Goal: Transaction & Acquisition: Obtain resource

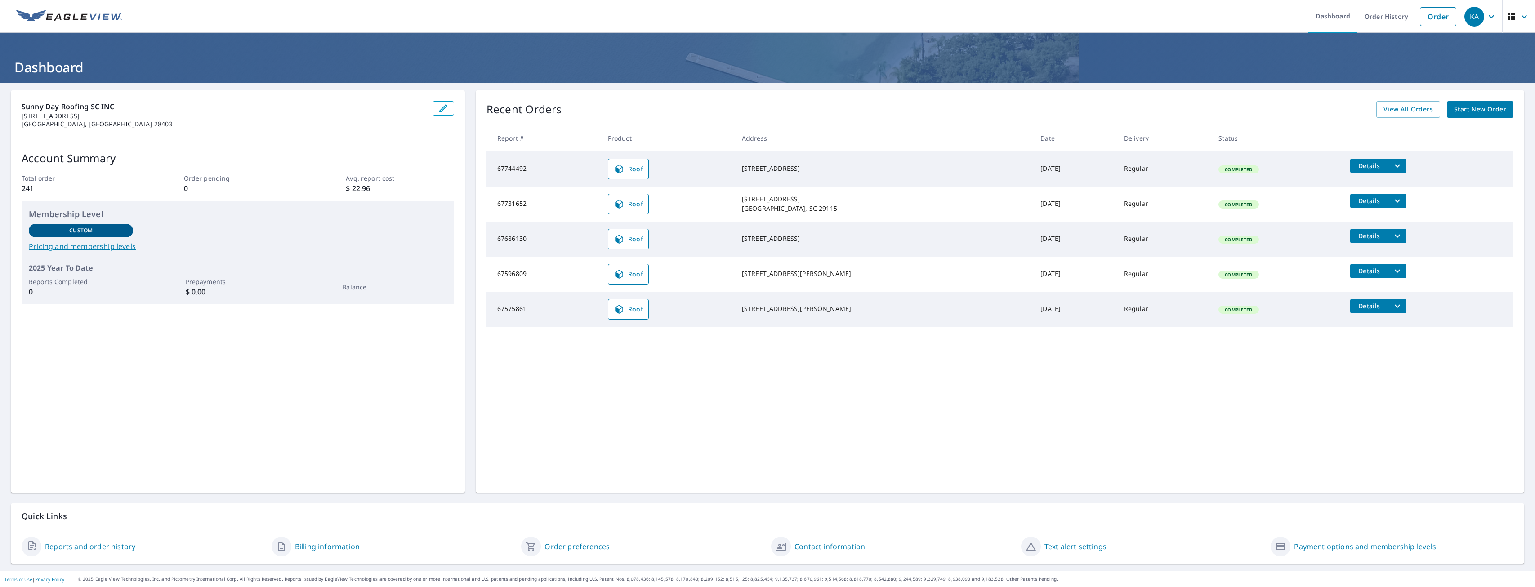
click at [1033, 172] on td "[DATE]" at bounding box center [1075, 169] width 84 height 35
drag, startPoint x: 1024, startPoint y: 172, endPoint x: 978, endPoint y: 173, distance: 45.9
click at [1033, 173] on td "[DATE]" at bounding box center [1075, 169] width 84 height 35
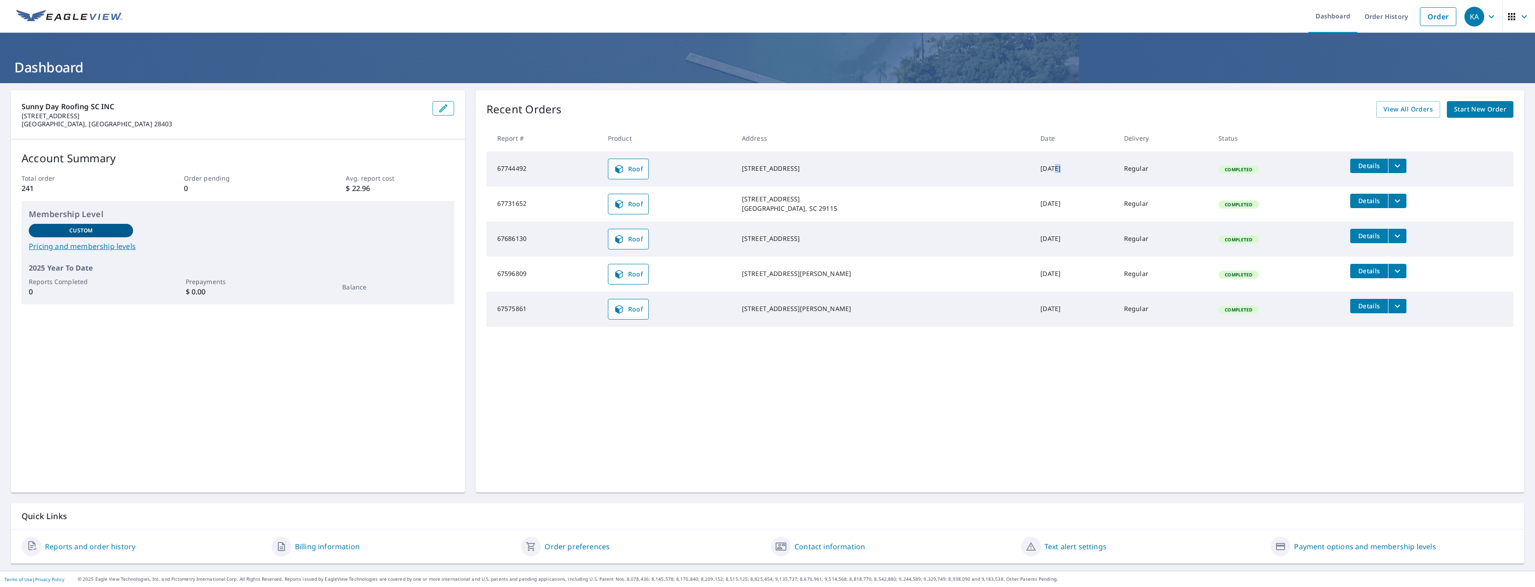
click at [1033, 173] on td "[DATE]" at bounding box center [1075, 169] width 84 height 35
click at [1117, 167] on td "Regular" at bounding box center [1164, 169] width 94 height 35
click at [1117, 166] on td "Regular" at bounding box center [1164, 169] width 94 height 35
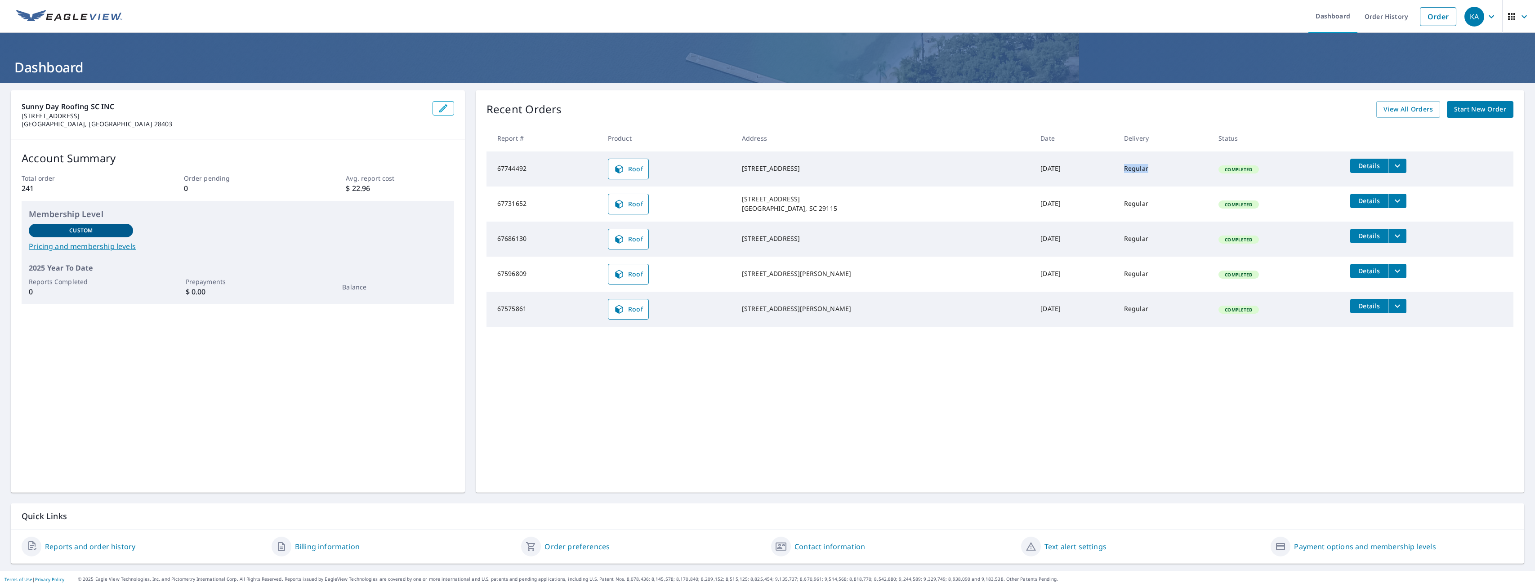
click at [1117, 166] on td "Regular" at bounding box center [1164, 169] width 94 height 35
drag, startPoint x: 1097, startPoint y: 166, endPoint x: 993, endPoint y: 177, distance: 105.3
click at [1033, 177] on td "[DATE]" at bounding box center [1075, 169] width 84 height 35
click at [1033, 169] on td "[DATE]" at bounding box center [1075, 169] width 84 height 35
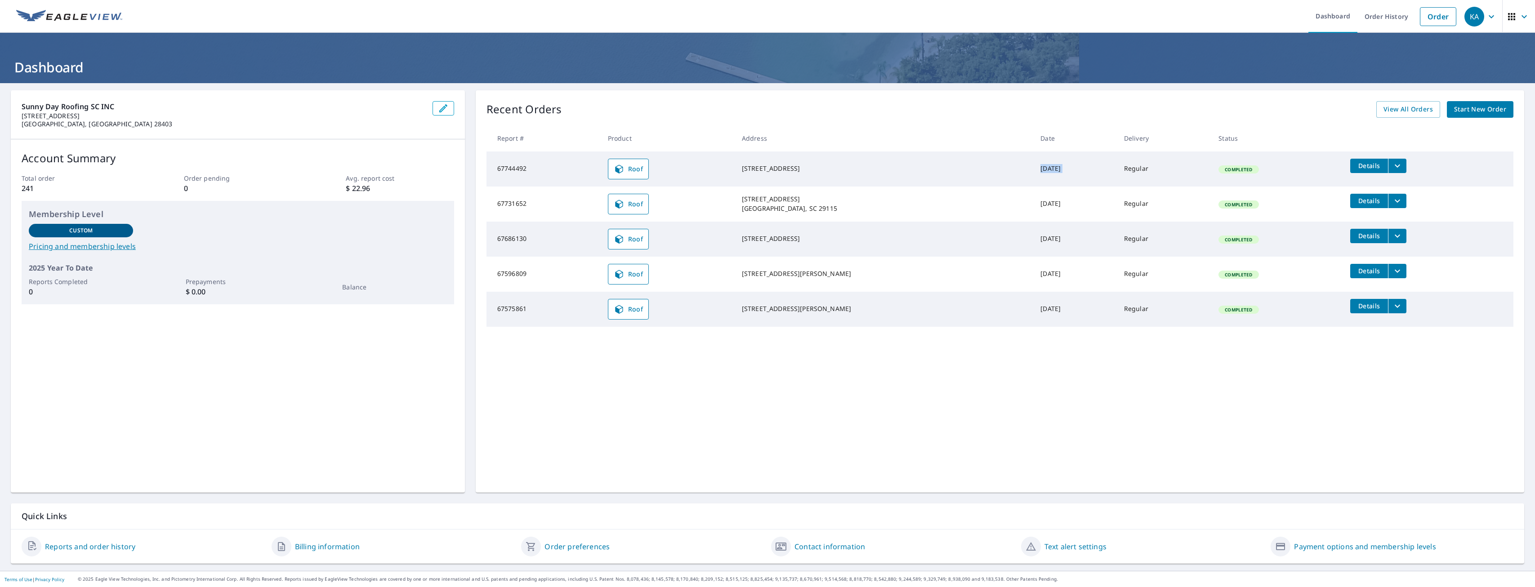
click at [1033, 169] on td "[DATE]" at bounding box center [1075, 169] width 84 height 35
drag, startPoint x: 964, startPoint y: 169, endPoint x: 847, endPoint y: 170, distance: 116.5
click at [852, 170] on div "[STREET_ADDRESS]" at bounding box center [884, 168] width 284 height 9
click at [813, 172] on div "[STREET_ADDRESS]" at bounding box center [884, 168] width 284 height 9
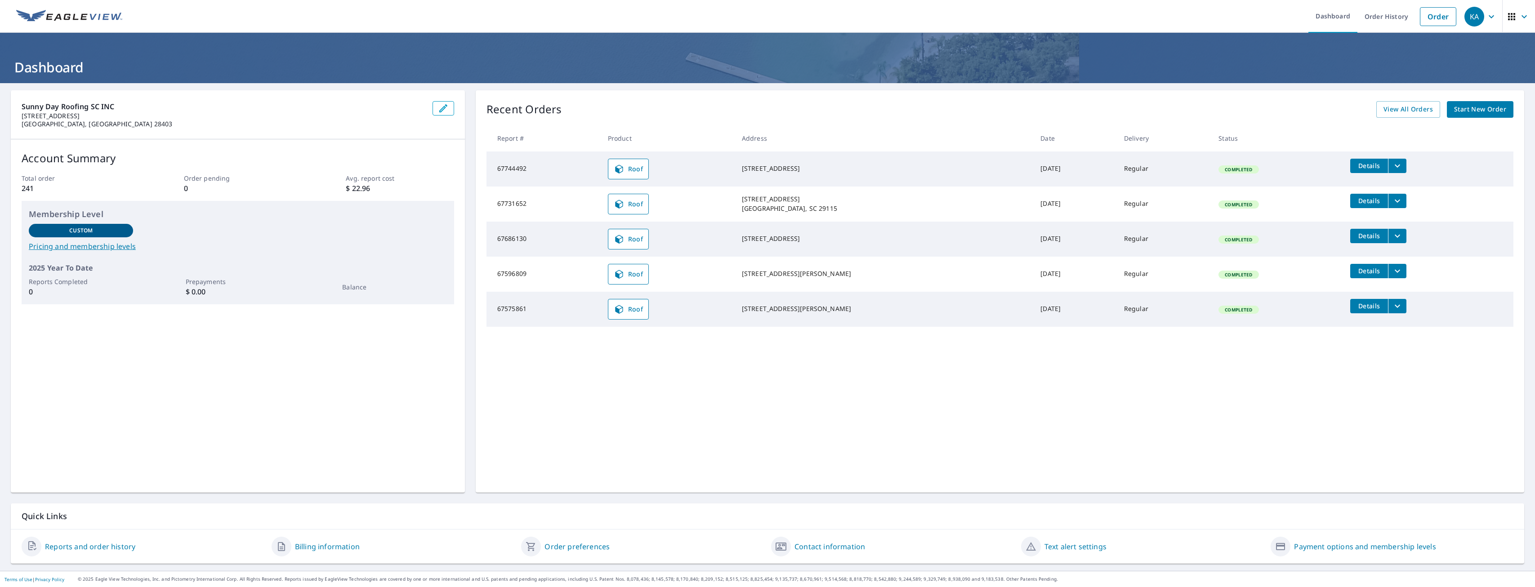
click at [794, 173] on div "[STREET_ADDRESS]" at bounding box center [884, 168] width 284 height 9
drag, startPoint x: 794, startPoint y: 174, endPoint x: 784, endPoint y: 175, distance: 10.9
click at [784, 173] on div "[STREET_ADDRESS]" at bounding box center [884, 168] width 284 height 9
drag, startPoint x: 750, startPoint y: 232, endPoint x: 802, endPoint y: 263, distance: 59.9
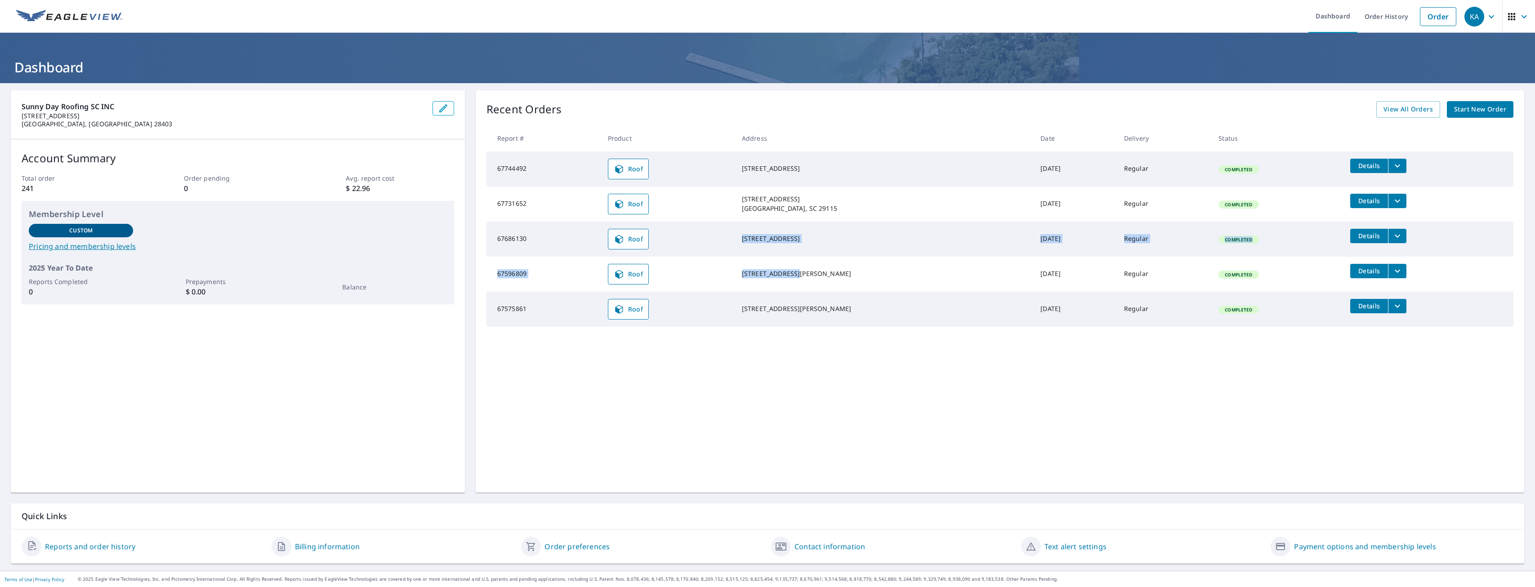
click at [802, 263] on tbody "67744492 Roof [STREET_ADDRESS] [DATE] Regular Completed Details 67731652 Roof […" at bounding box center [999, 239] width 1027 height 175
drag, startPoint x: 802, startPoint y: 263, endPoint x: 844, endPoint y: 257, distance: 43.2
click at [844, 257] on td "[STREET_ADDRESS][PERSON_NAME]" at bounding box center [884, 274] width 299 height 35
drag, startPoint x: 839, startPoint y: 249, endPoint x: 781, endPoint y: 242, distance: 58.3
click at [781, 242] on td "[STREET_ADDRESS]" at bounding box center [884, 239] width 299 height 35
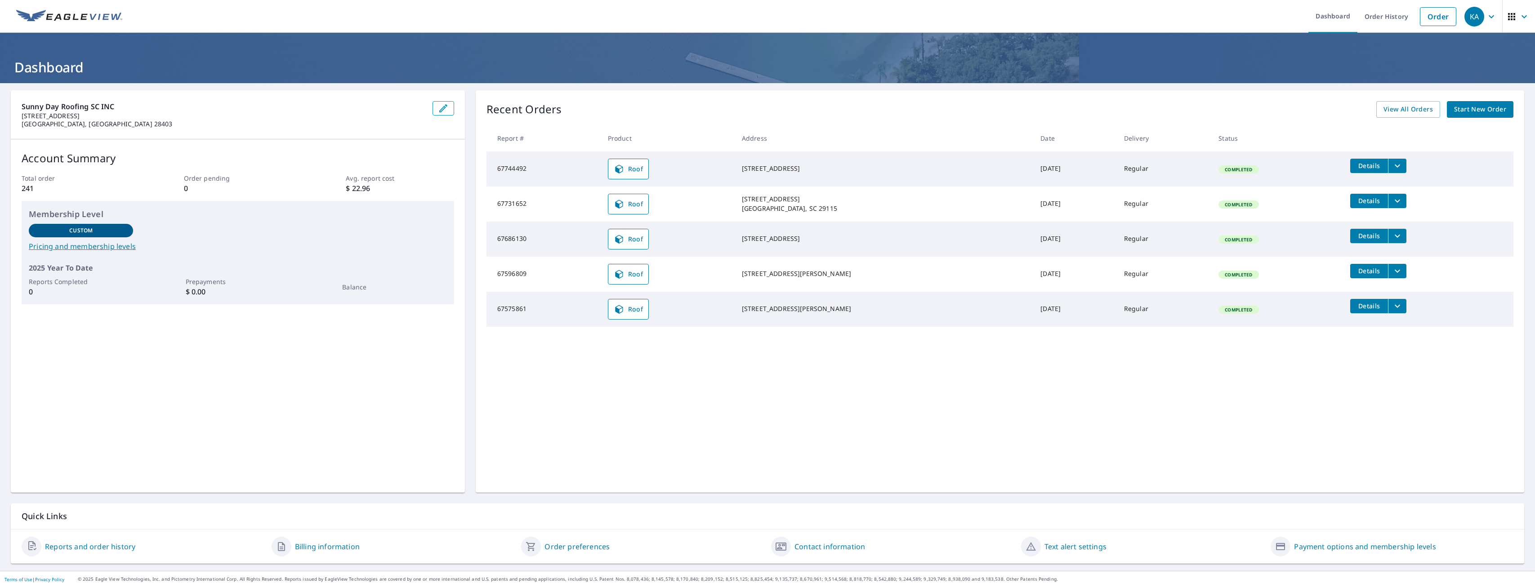
drag, startPoint x: 781, startPoint y: 242, endPoint x: 754, endPoint y: 236, distance: 26.9
click at [754, 236] on div "[STREET_ADDRESS]" at bounding box center [884, 238] width 284 height 9
drag, startPoint x: 754, startPoint y: 236, endPoint x: 807, endPoint y: 247, distance: 54.3
click at [807, 243] on div "[STREET_ADDRESS]" at bounding box center [884, 238] width 284 height 9
drag, startPoint x: 807, startPoint y: 247, endPoint x: 826, endPoint y: 246, distance: 18.5
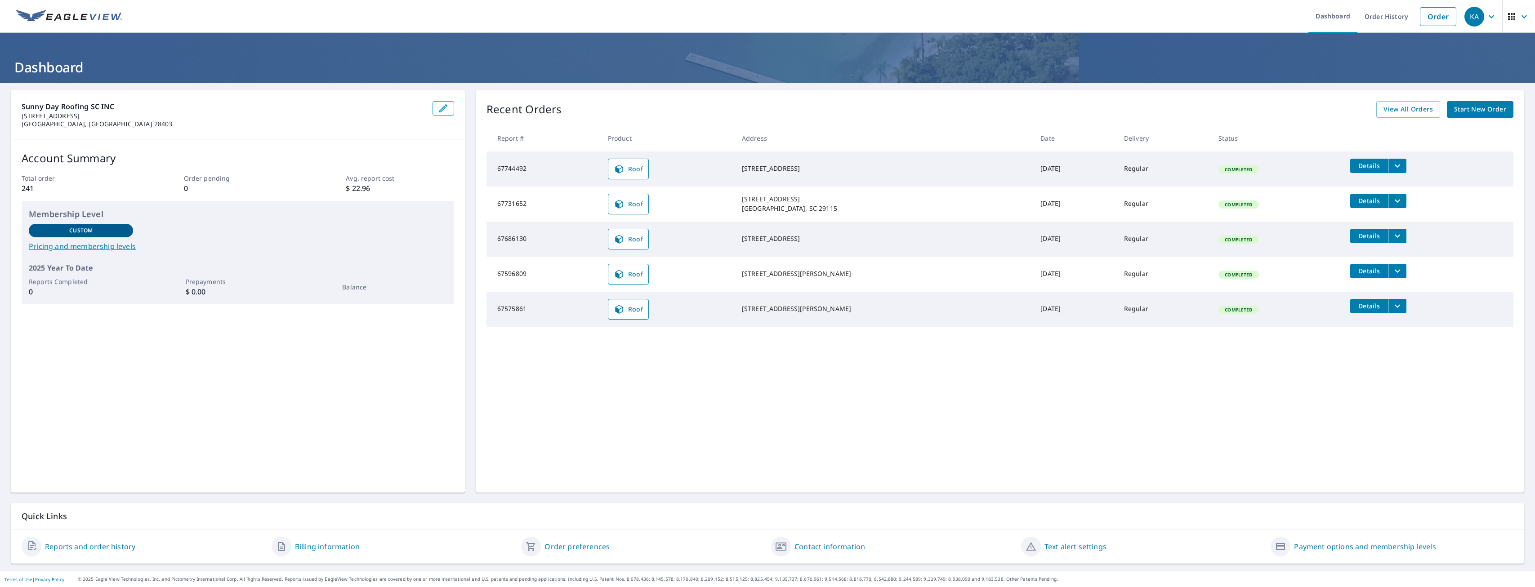
click at [826, 243] on div "[STREET_ADDRESS]" at bounding box center [884, 238] width 284 height 9
drag, startPoint x: 752, startPoint y: 196, endPoint x: 784, endPoint y: 204, distance: 32.7
click at [784, 204] on div "[STREET_ADDRESS] [GEOGRAPHIC_DATA], SC 29115" at bounding box center [884, 204] width 284 height 18
drag, startPoint x: 784, startPoint y: 204, endPoint x: 780, endPoint y: 210, distance: 7.9
click at [780, 210] on div "[STREET_ADDRESS] [GEOGRAPHIC_DATA], SC 29115" at bounding box center [884, 204] width 284 height 18
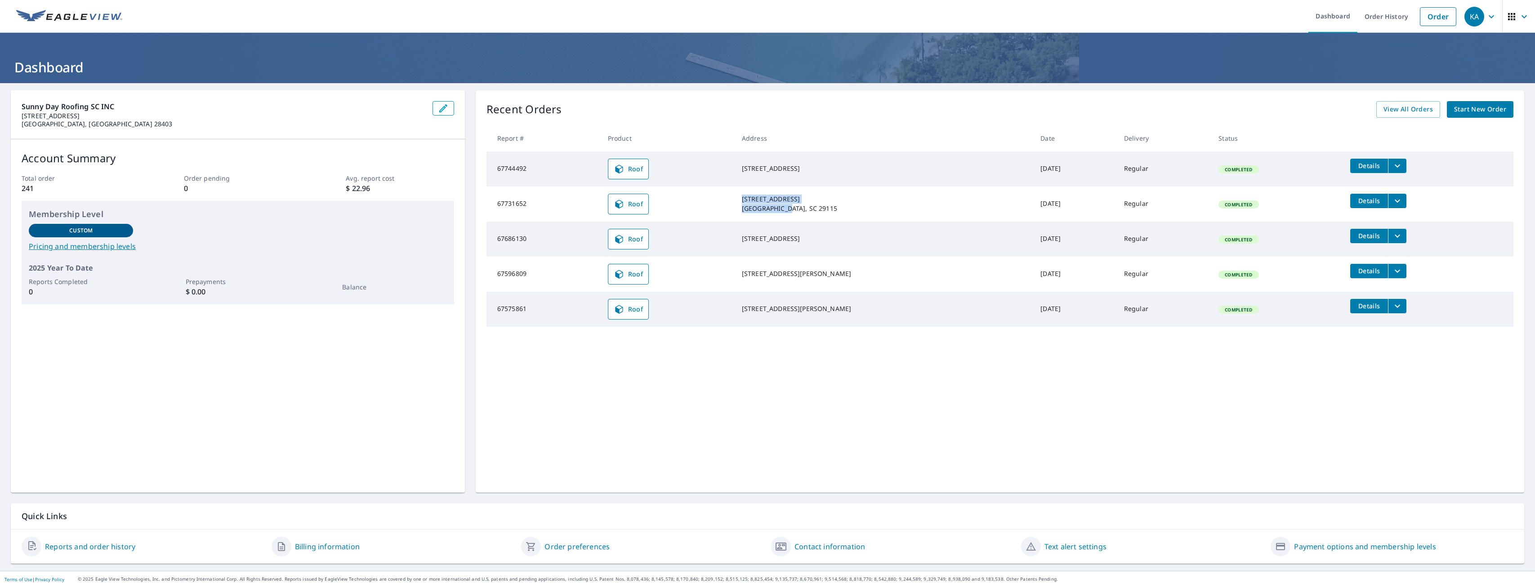
drag, startPoint x: 751, startPoint y: 200, endPoint x: 804, endPoint y: 223, distance: 58.2
click at [804, 223] on tbody "67744492 Roof [STREET_ADDRESS] [DATE] Regular Completed Details 67731652 Roof […" at bounding box center [999, 239] width 1027 height 175
drag, startPoint x: 804, startPoint y: 223, endPoint x: 814, endPoint y: 225, distance: 9.6
click at [814, 225] on td "[STREET_ADDRESS]" at bounding box center [884, 239] width 299 height 35
drag, startPoint x: 775, startPoint y: 204, endPoint x: 806, endPoint y: 214, distance: 32.6
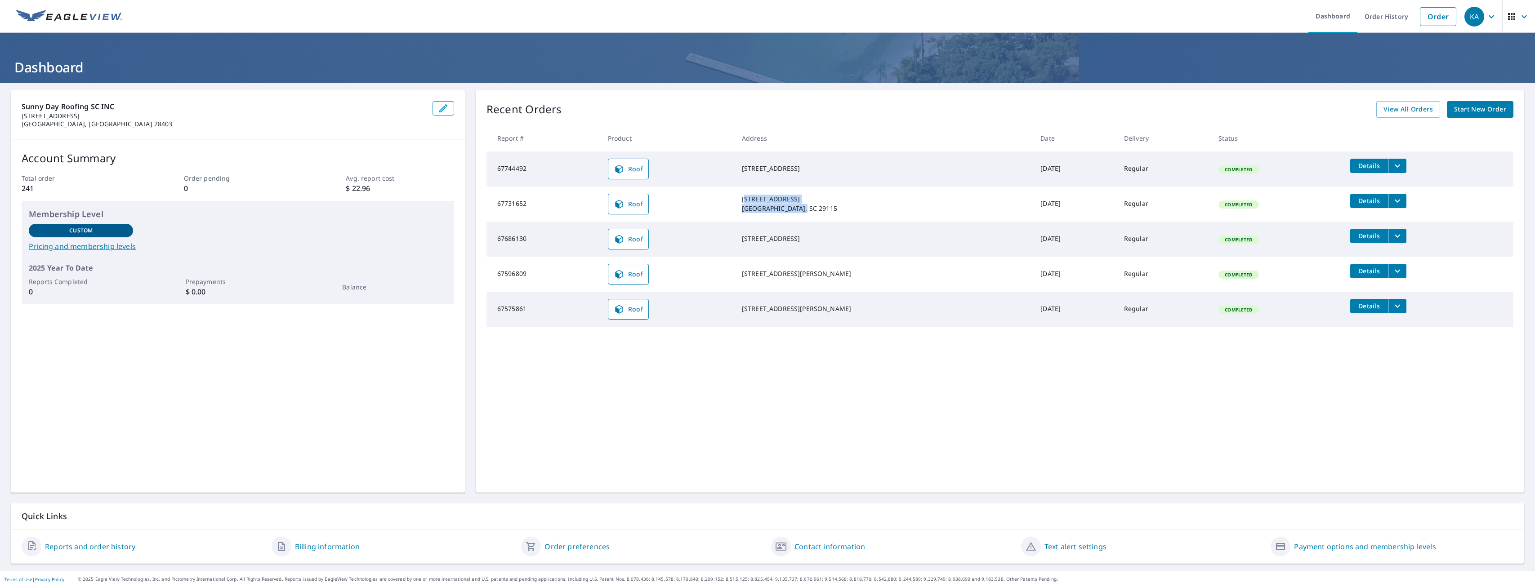
click at [806, 214] on td "[STREET_ADDRESS] [GEOGRAPHIC_DATA], SC 29115" at bounding box center [884, 204] width 299 height 35
drag, startPoint x: 806, startPoint y: 214, endPoint x: 813, endPoint y: 219, distance: 8.6
click at [813, 219] on td "[STREET_ADDRESS] [GEOGRAPHIC_DATA], SC 29115" at bounding box center [884, 204] width 299 height 35
drag, startPoint x: 757, startPoint y: 202, endPoint x: 785, endPoint y: 222, distance: 34.3
click at [785, 222] on tbody "67744492 Roof [STREET_ADDRESS] [DATE] Regular Completed Details 67731652 Roof […" at bounding box center [999, 239] width 1027 height 175
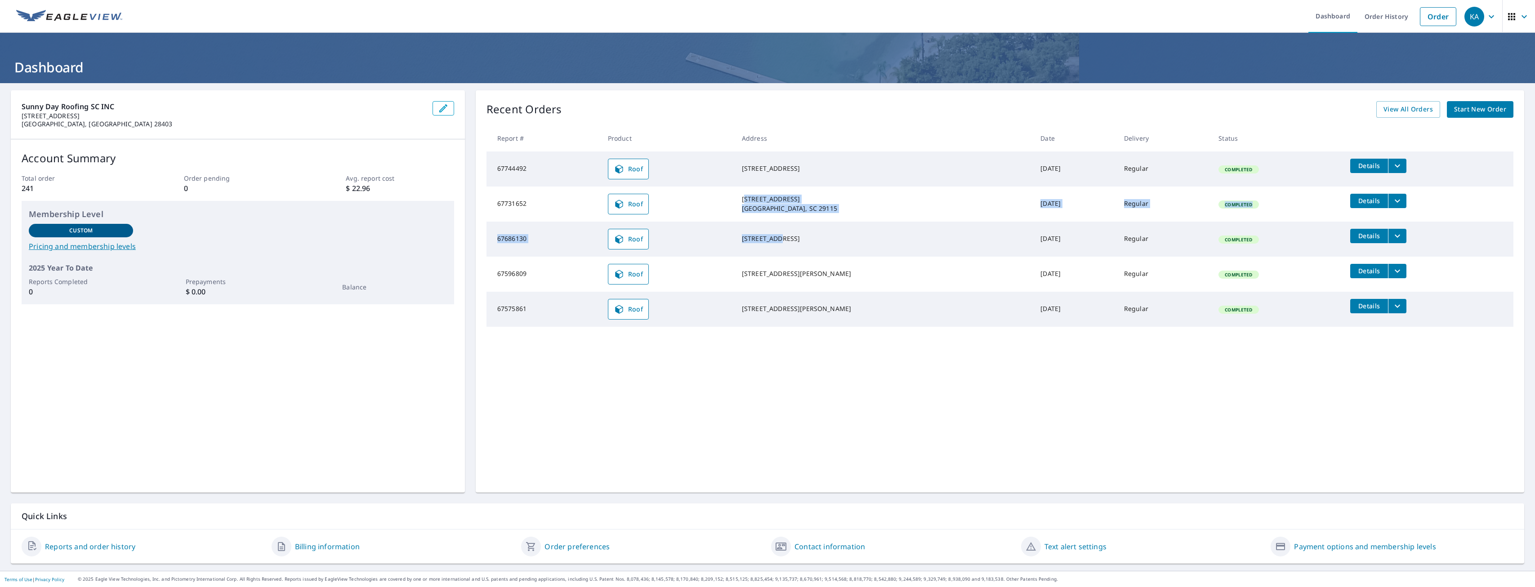
click at [785, 222] on td "[STREET_ADDRESS]" at bounding box center [884, 239] width 299 height 35
drag, startPoint x: 752, startPoint y: 198, endPoint x: 791, endPoint y: 209, distance: 40.6
click at [791, 209] on div "[STREET_ADDRESS] [GEOGRAPHIC_DATA], SC 29115" at bounding box center [884, 204] width 284 height 18
click at [791, 213] on div "[STREET_ADDRESS] [GEOGRAPHIC_DATA], SC 29115" at bounding box center [884, 204] width 284 height 18
click at [752, 197] on div "[STREET_ADDRESS] [GEOGRAPHIC_DATA], SC 29115" at bounding box center [884, 204] width 284 height 18
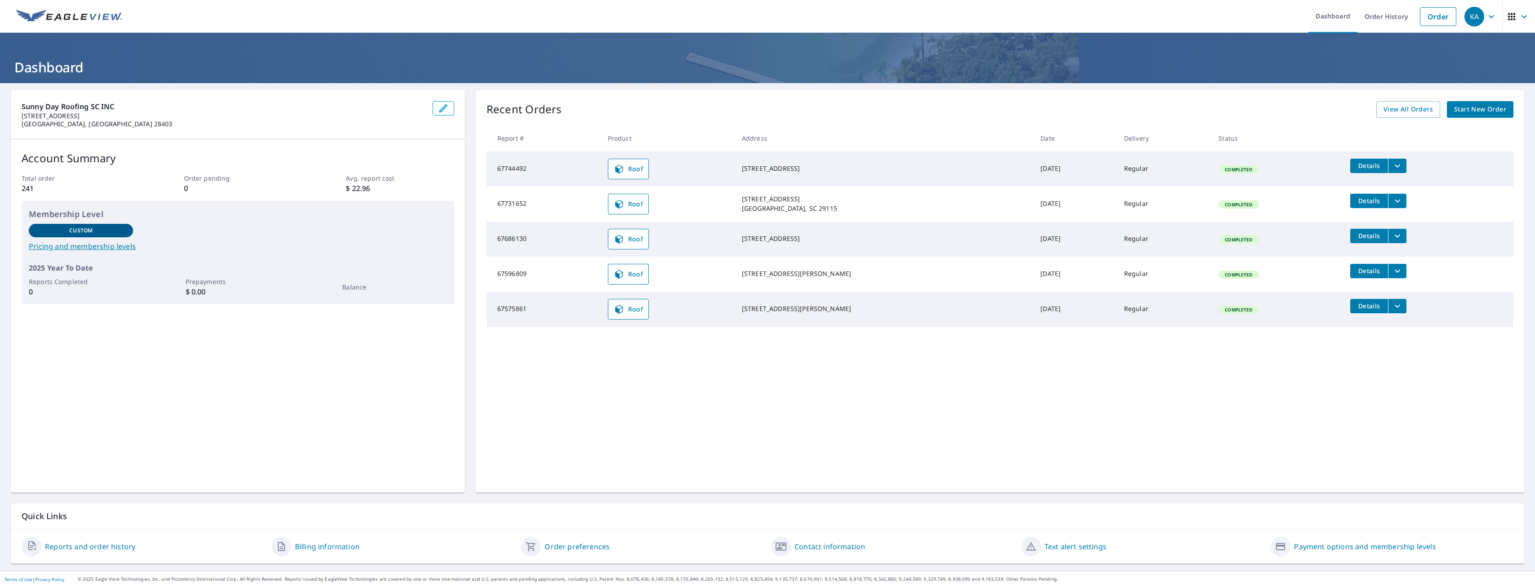
drag, startPoint x: 752, startPoint y: 197, endPoint x: 850, endPoint y: 238, distance: 105.6
click at [850, 238] on tbody "67744492 Roof [STREET_ADDRESS] [DATE] Regular Completed Details 67731652 Roof […" at bounding box center [999, 239] width 1027 height 175
drag, startPoint x: 850, startPoint y: 238, endPoint x: 836, endPoint y: 232, distance: 15.1
click at [836, 234] on div "[STREET_ADDRESS]" at bounding box center [884, 238] width 284 height 9
click at [98, 548] on link "Reports and order history" at bounding box center [90, 546] width 90 height 11
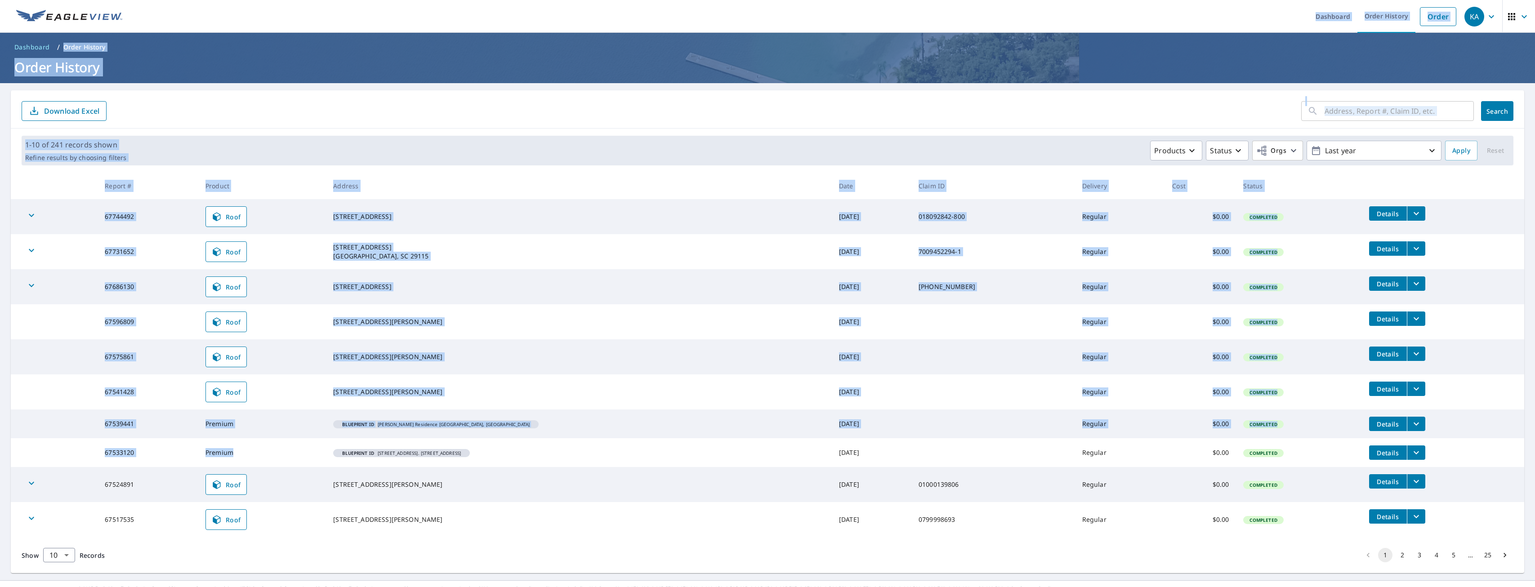
drag, startPoint x: 299, startPoint y: 464, endPoint x: -2, endPoint y: 456, distance: 301.3
click at [0, 456] on html "KA KA Dashboard Order History Order KA Dashboard / Order History Order History …" at bounding box center [767, 293] width 1535 height 587
drag, startPoint x: -2, startPoint y: 456, endPoint x: 143, endPoint y: 462, distance: 145.4
click at [143, 462] on td "67533120" at bounding box center [148, 452] width 101 height 29
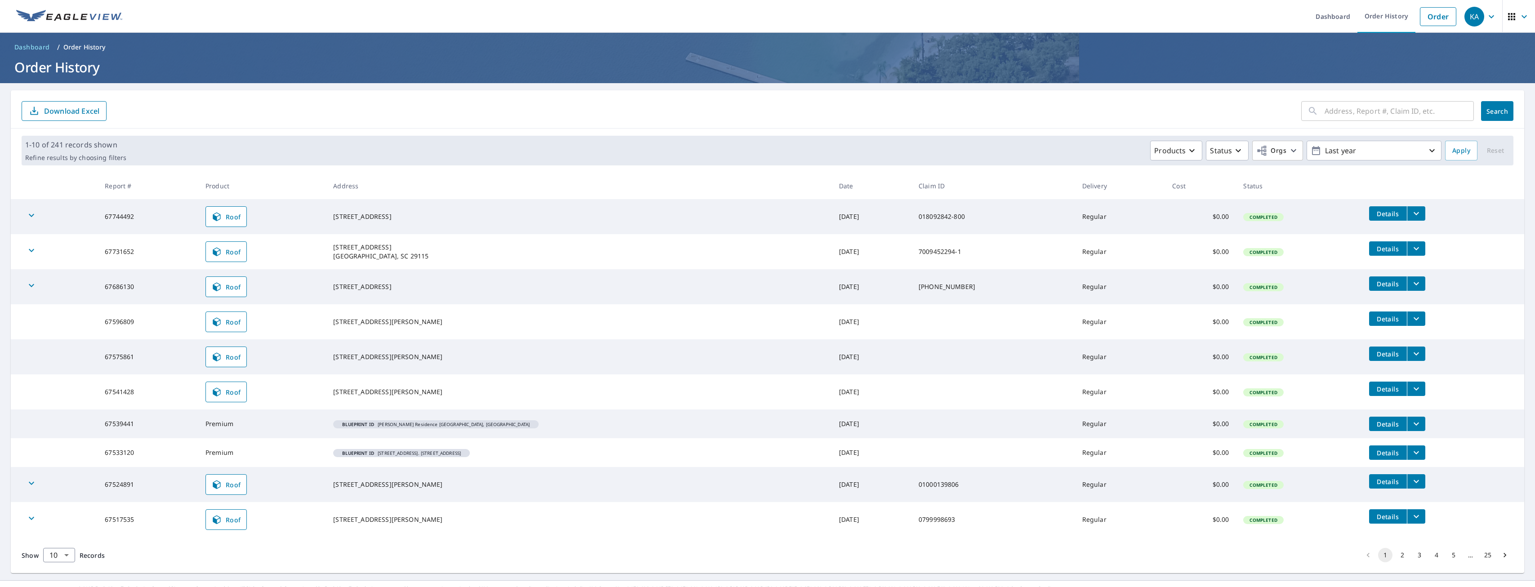
click at [1411, 448] on icon "filesDropdownBtn-67533120" at bounding box center [1416, 452] width 11 height 11
click at [1315, 442] on button "PDF" at bounding box center [1319, 436] width 42 height 21
click at [1272, 437] on span "Email" at bounding box center [1280, 437] width 22 height 9
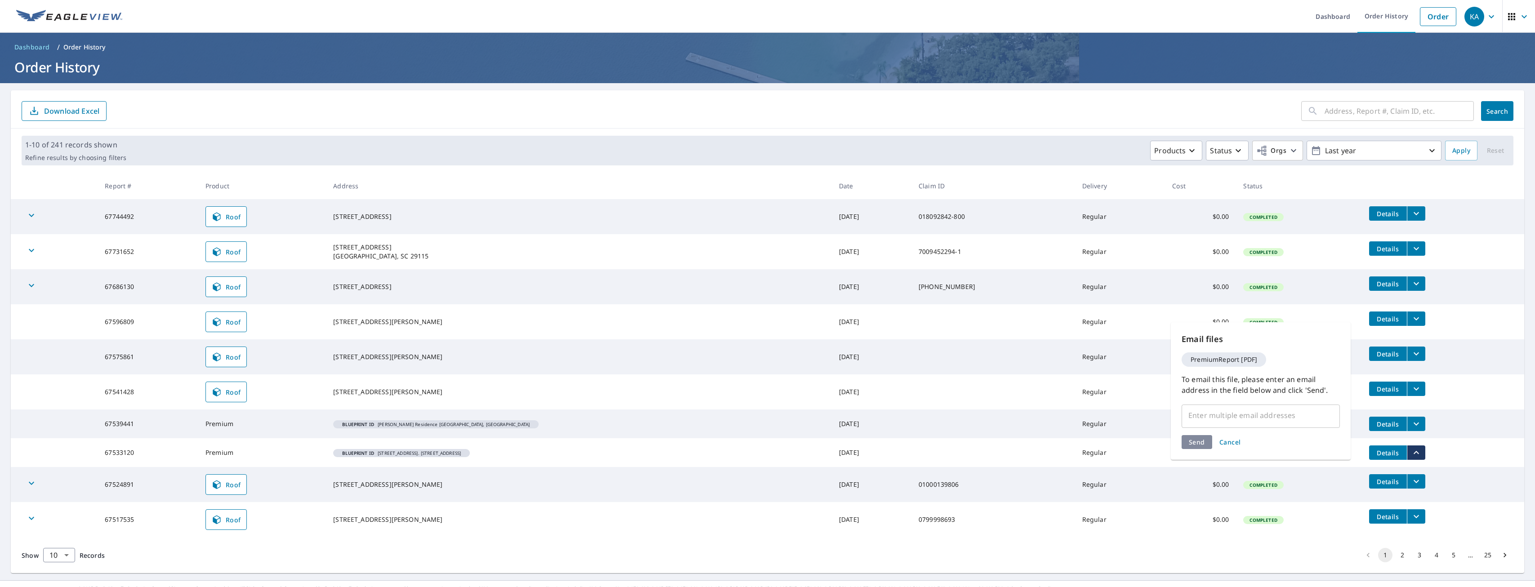
click at [1231, 420] on input "text" at bounding box center [1254, 415] width 137 height 17
type input "[PERSON_NAME]@roofing"
type input "n"
type input "[PERSON_NAME][EMAIL_ADDRESS][DOMAIN_NAME]"
click at [1189, 445] on div "Send Cancel" at bounding box center [1261, 442] width 158 height 14
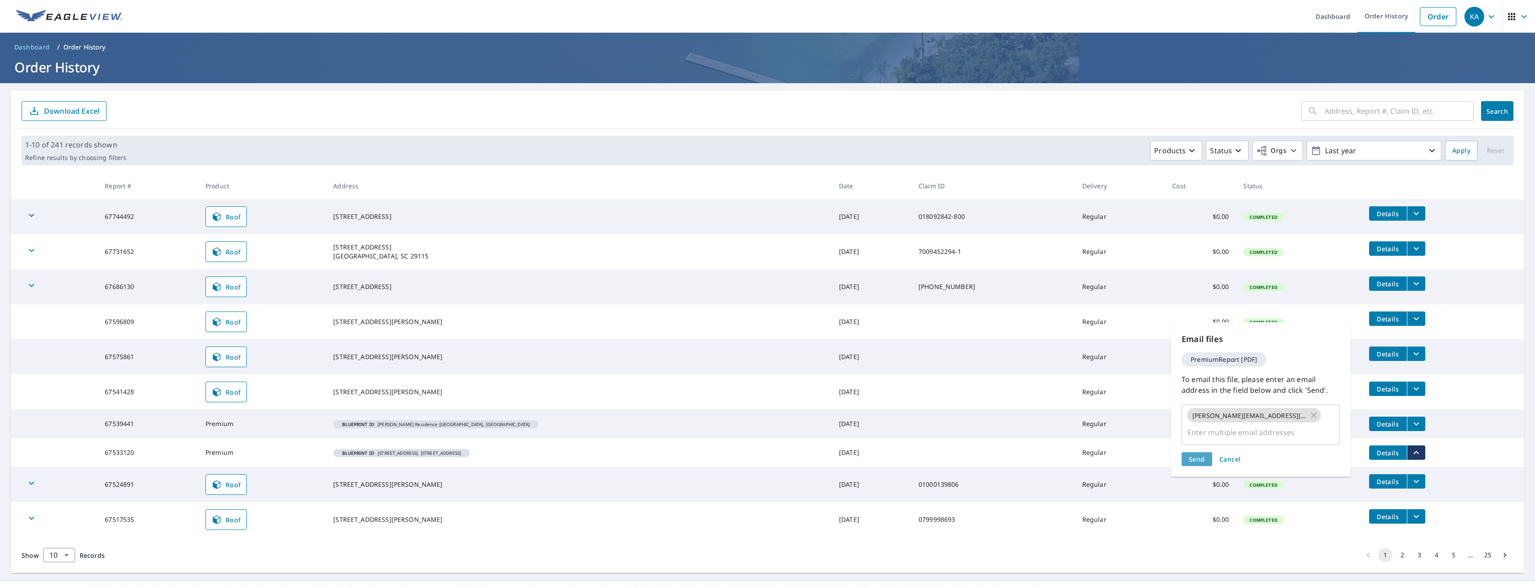
click at [1198, 455] on span "Send" at bounding box center [1197, 459] width 16 height 9
click at [1297, 424] on input "text" at bounding box center [1254, 432] width 137 height 17
click at [1204, 455] on span "Send" at bounding box center [1197, 459] width 16 height 9
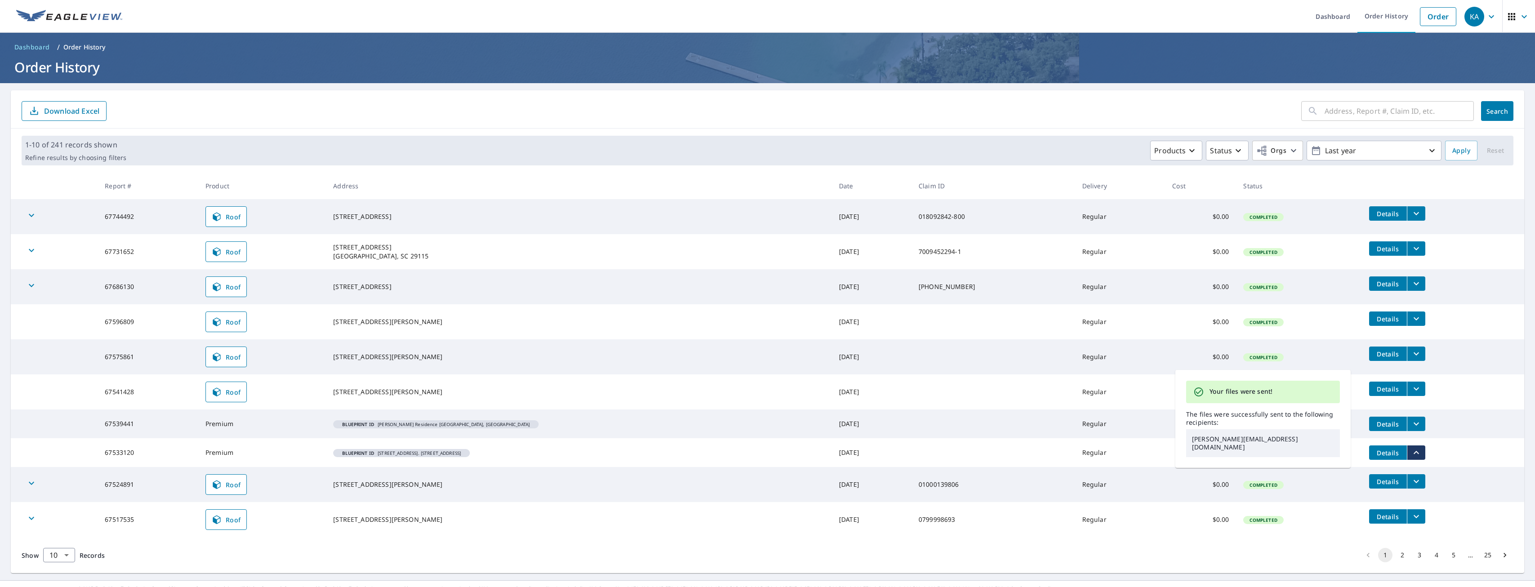
click at [1204, 442] on p "[PERSON_NAME][EMAIL_ADDRESS][DOMAIN_NAME]" at bounding box center [1263, 443] width 154 height 28
drag, startPoint x: 1204, startPoint y: 442, endPoint x: 1216, endPoint y: 442, distance: 11.7
click at [1216, 442] on p "[PERSON_NAME][EMAIL_ADDRESS][DOMAIN_NAME]" at bounding box center [1263, 443] width 154 height 28
click at [1274, 442] on p "[PERSON_NAME][EMAIL_ADDRESS][DOMAIN_NAME]" at bounding box center [1263, 443] width 154 height 28
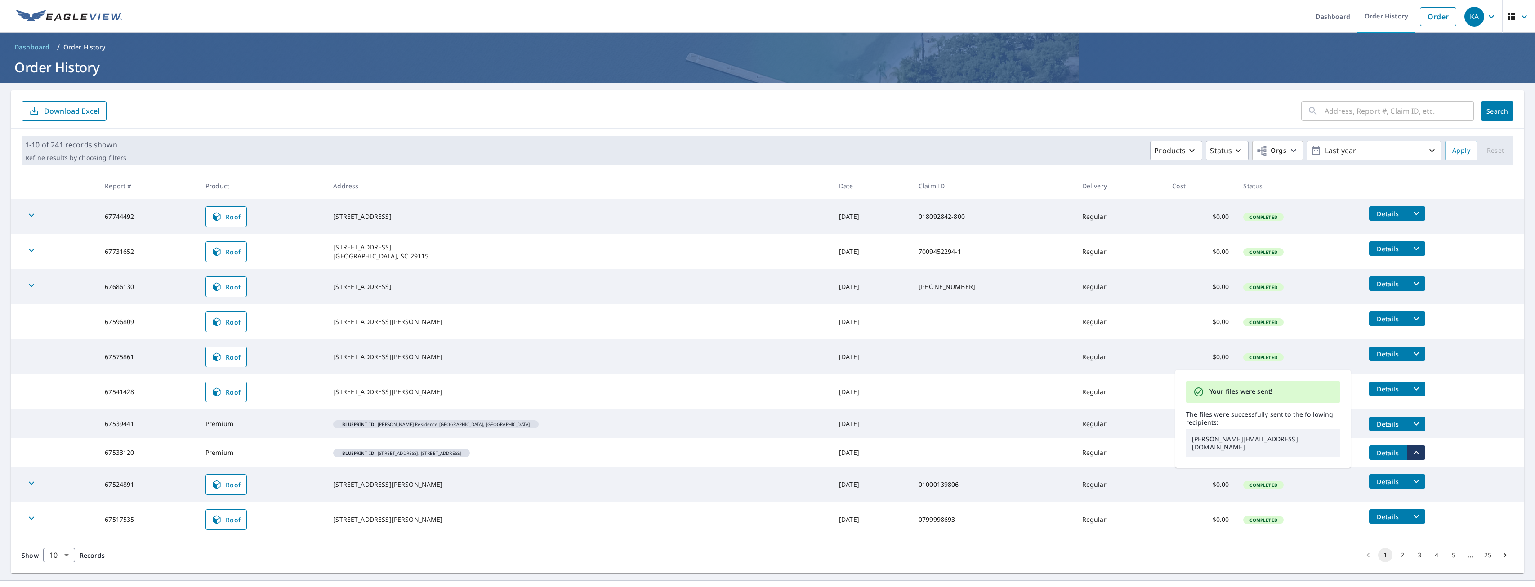
click at [705, 430] on td "Blueprint ID [PERSON_NAME] Residence [STREET_ADDRESS]" at bounding box center [579, 424] width 506 height 29
